Goal: Navigation & Orientation: Find specific page/section

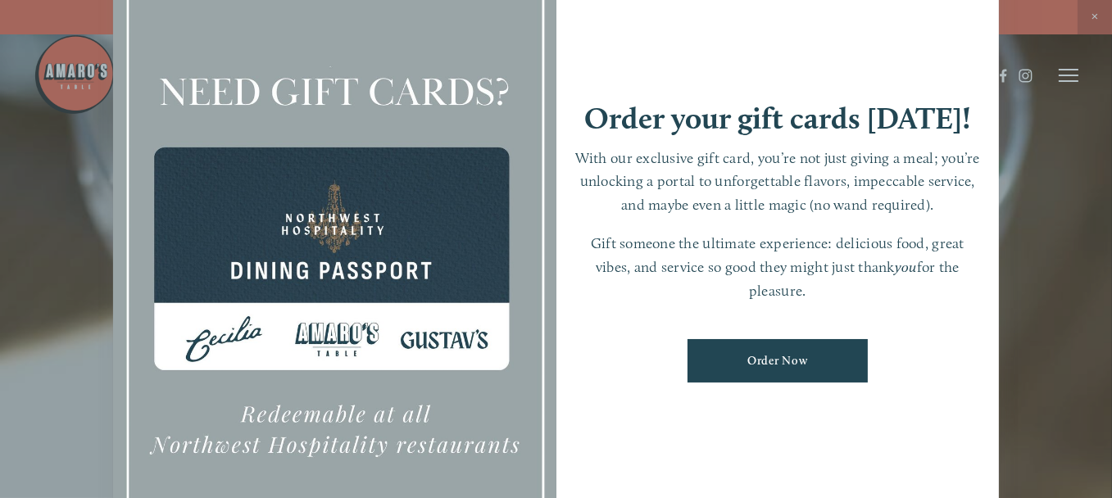
click at [1093, 14] on div at bounding box center [556, 249] width 1112 height 498
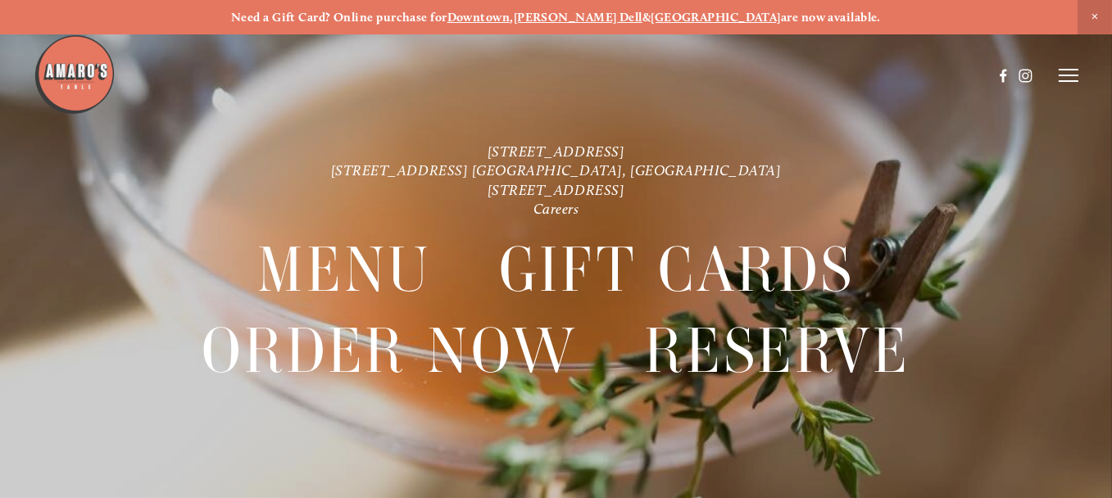
click at [1067, 71] on icon at bounding box center [1068, 75] width 20 height 15
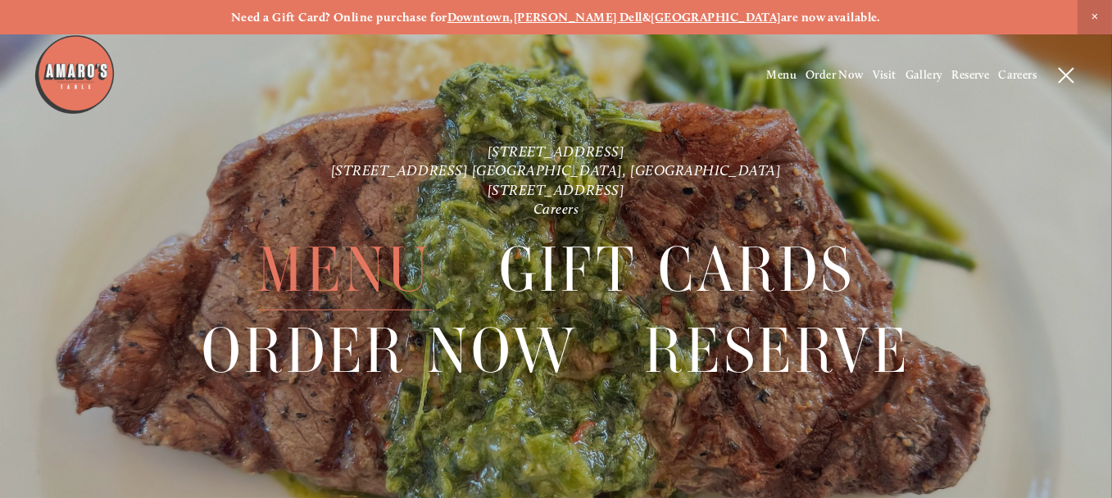
click at [356, 259] on span "Menu" at bounding box center [344, 269] width 174 height 81
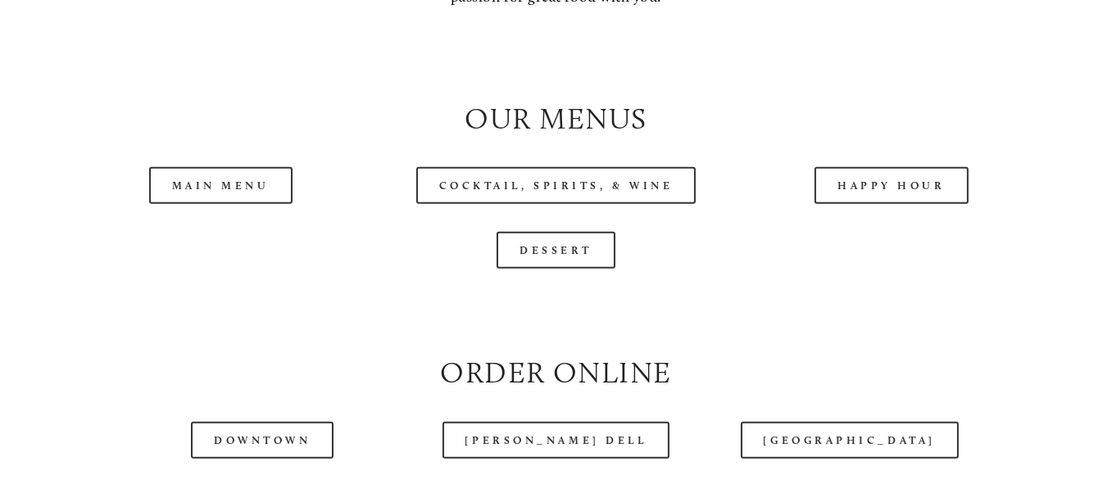
scroll to position [1556, 0]
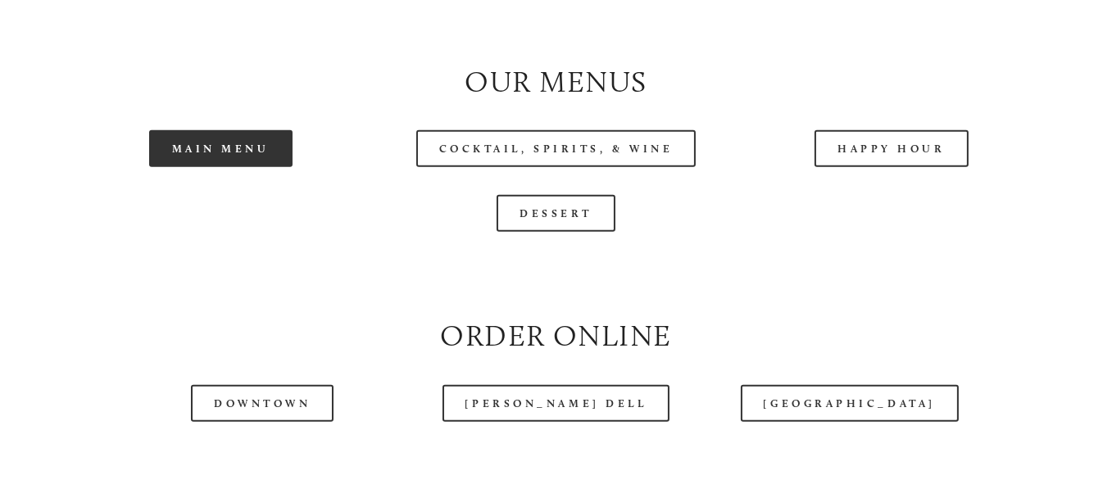
click at [217, 167] on link "Main Menu" at bounding box center [220, 148] width 143 height 37
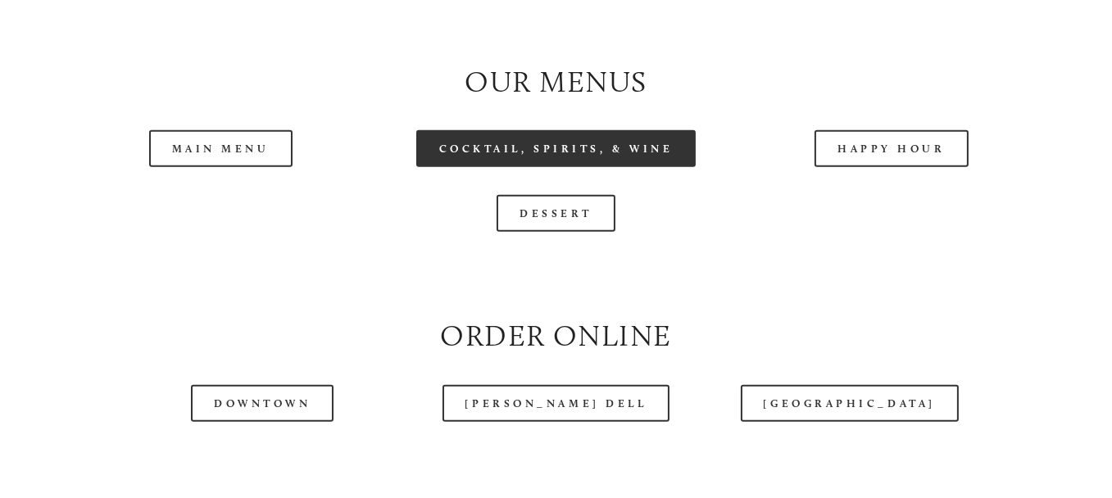
click at [566, 167] on link "Cocktail, Spirits, & Wine" at bounding box center [556, 148] width 280 height 37
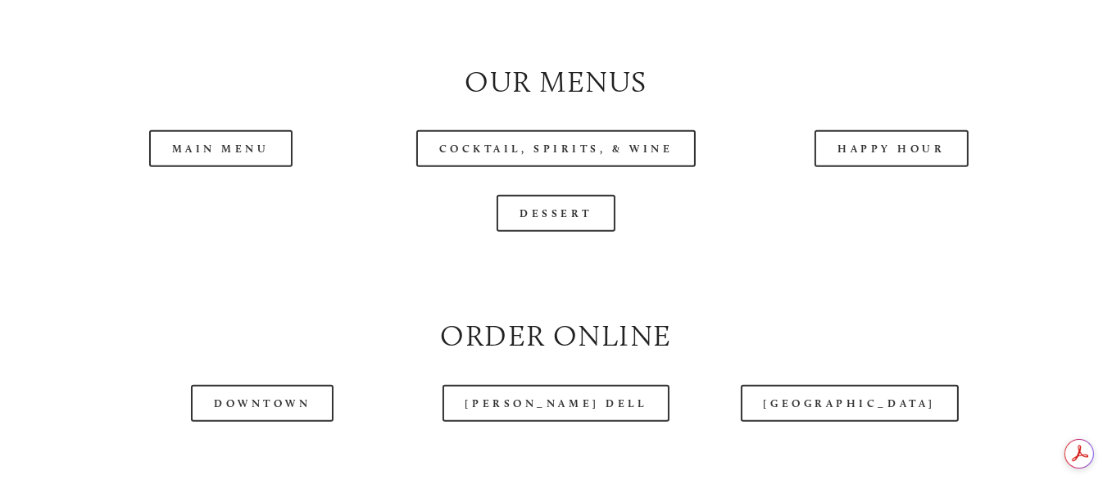
scroll to position [0, 0]
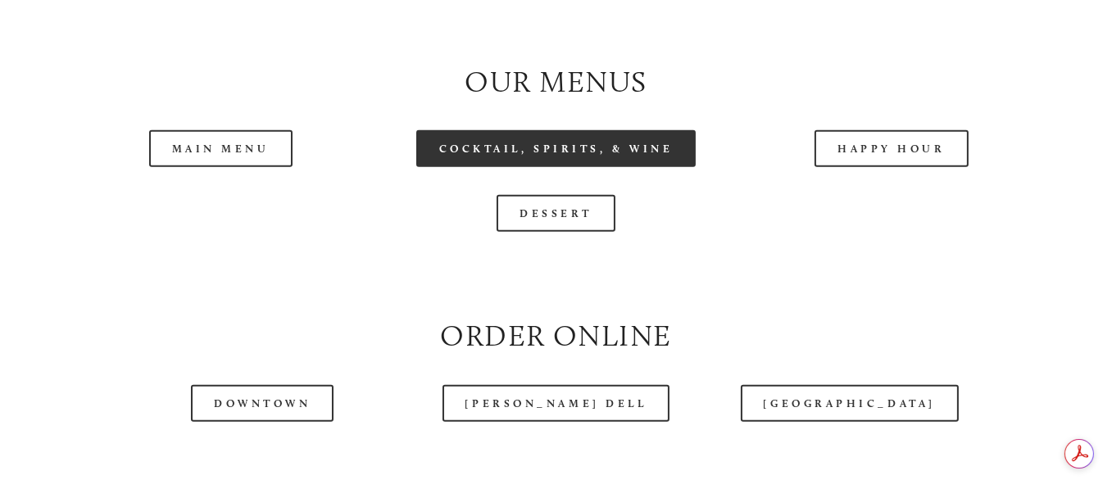
click at [632, 167] on link "Cocktail, Spirits, & Wine" at bounding box center [556, 148] width 280 height 37
click at [542, 167] on link "Cocktail, Spirits, & Wine" at bounding box center [556, 148] width 280 height 37
